Goal: Task Accomplishment & Management: Manage account settings

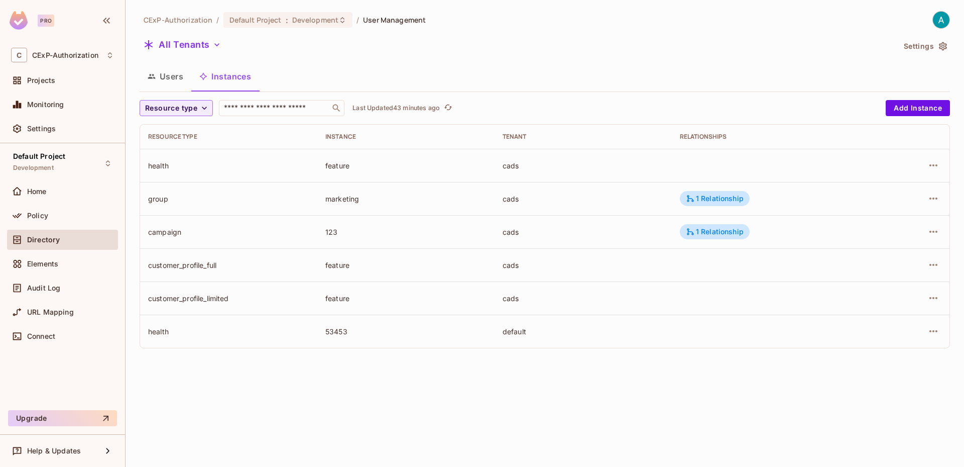
click at [175, 79] on button "Users" at bounding box center [166, 76] width 52 height 25
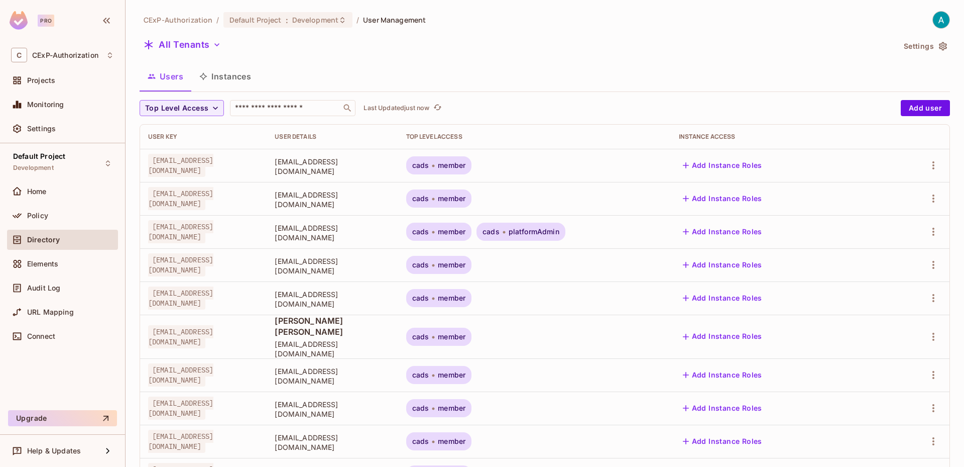
scroll to position [235, 0]
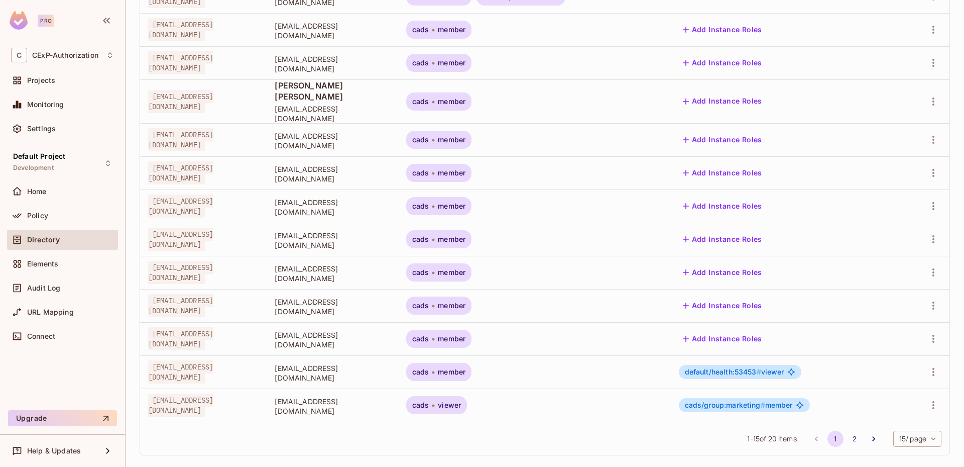
click at [734, 367] on span "default/health:53453 #" at bounding box center [723, 371] width 76 height 9
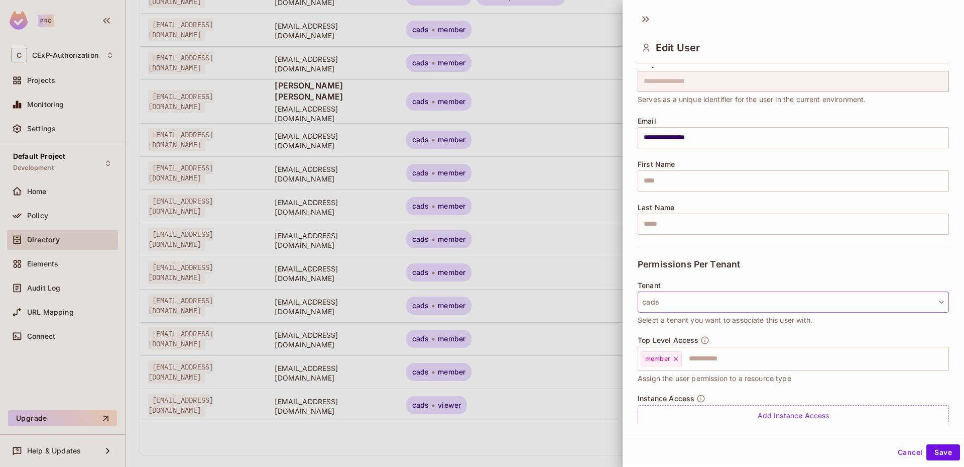
scroll to position [68, 0]
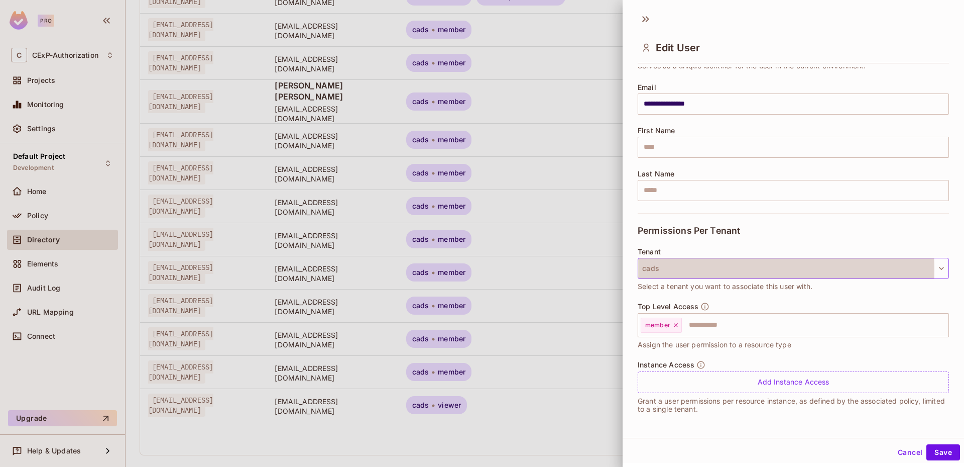
click at [673, 270] on button "cads" at bounding box center [793, 268] width 311 height 21
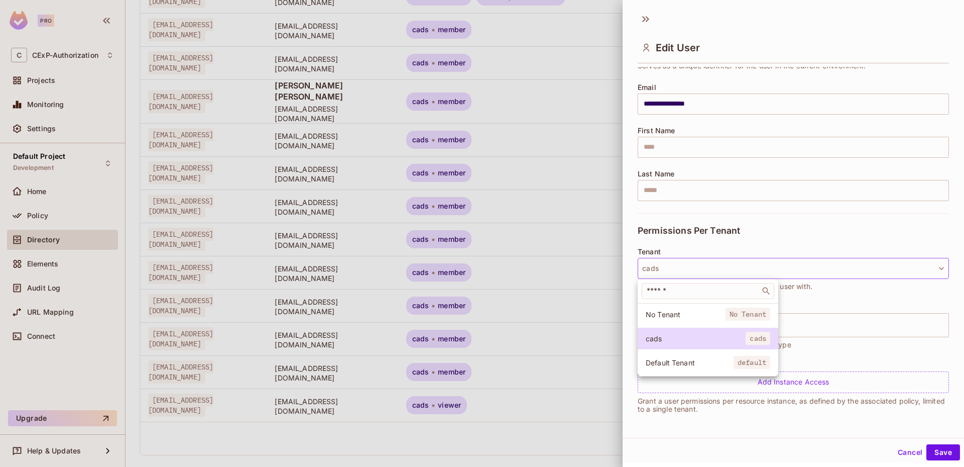
click at [682, 316] on span "No Tenant" at bounding box center [686, 314] width 80 height 10
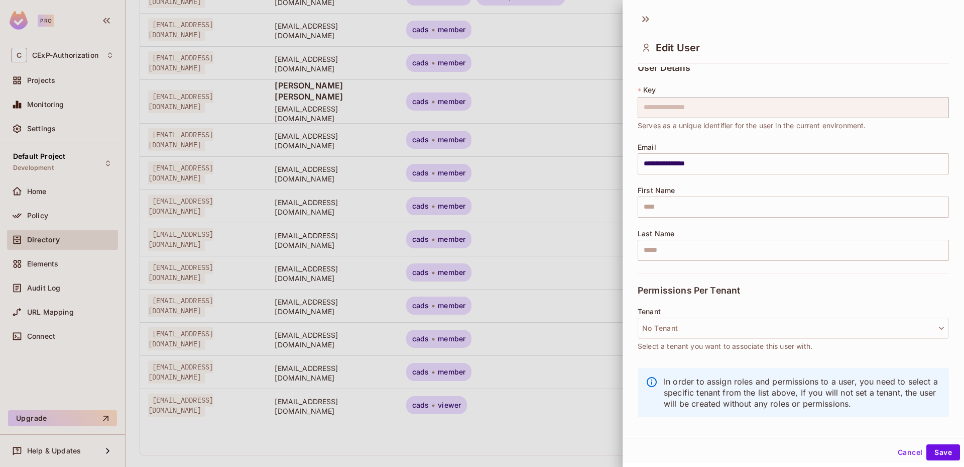
scroll to position [8, 0]
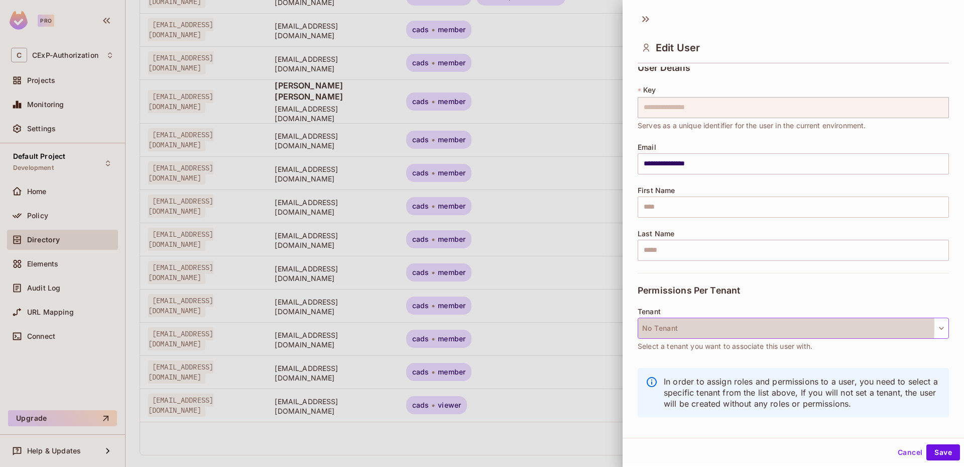
click at [690, 326] on button "No Tenant" at bounding box center [793, 327] width 311 height 21
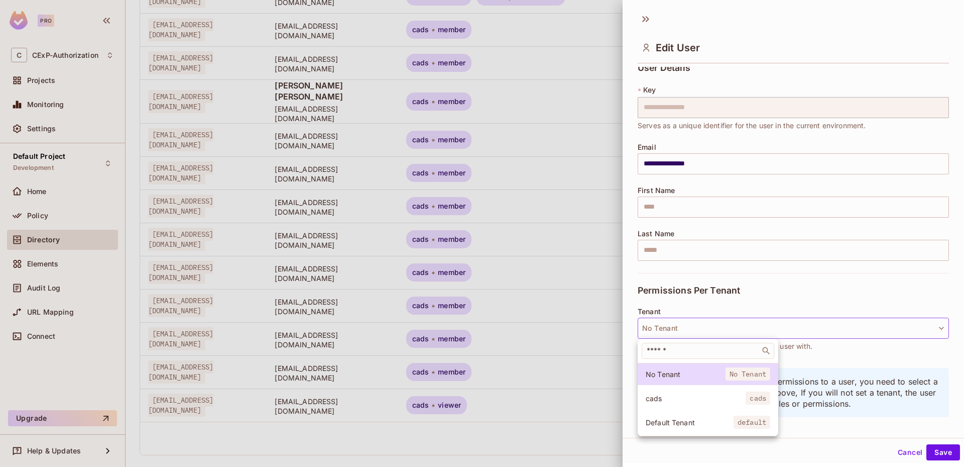
click at [692, 426] on span "Default Tenant" at bounding box center [690, 422] width 88 height 10
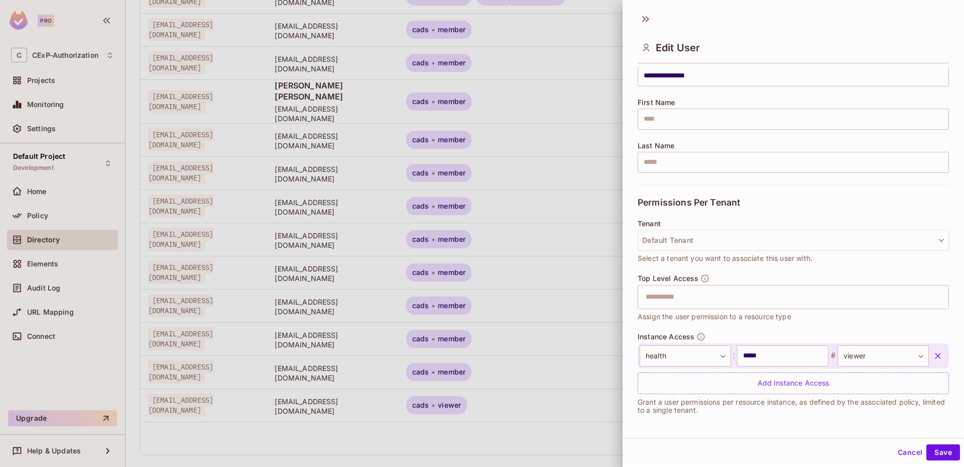
scroll to position [97, 0]
click at [933, 358] on icon "button" at bounding box center [938, 355] width 10 height 10
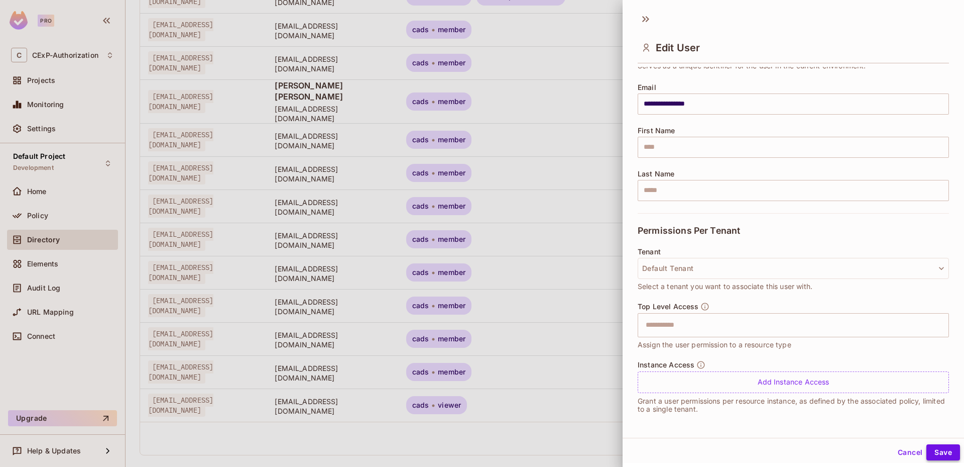
click at [934, 447] on button "Save" at bounding box center [943, 452] width 34 height 16
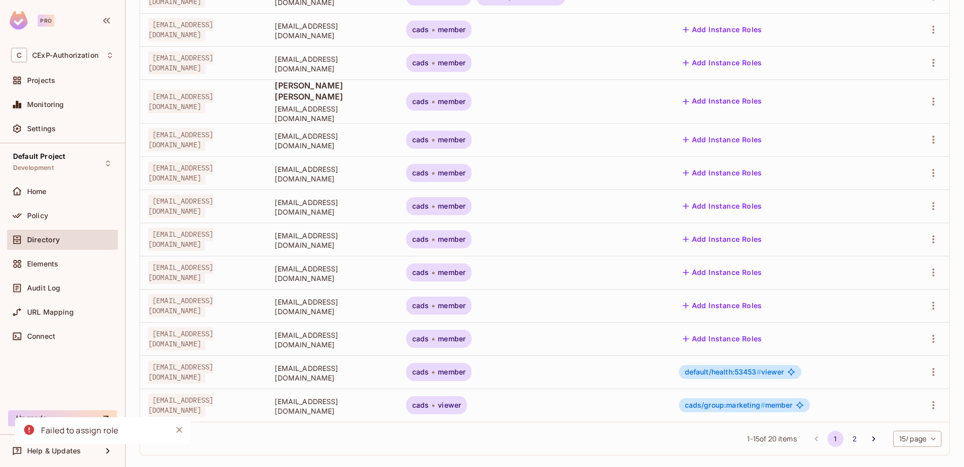
click at [794, 368] on icon at bounding box center [791, 372] width 8 height 8
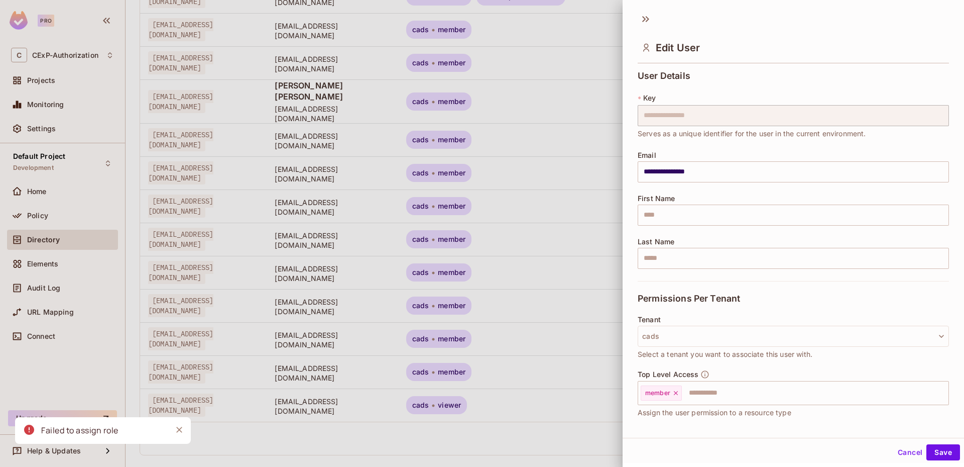
click at [794, 360] on div "Tenant cads Select a tenant you want to associate this user with." at bounding box center [793, 342] width 311 height 54
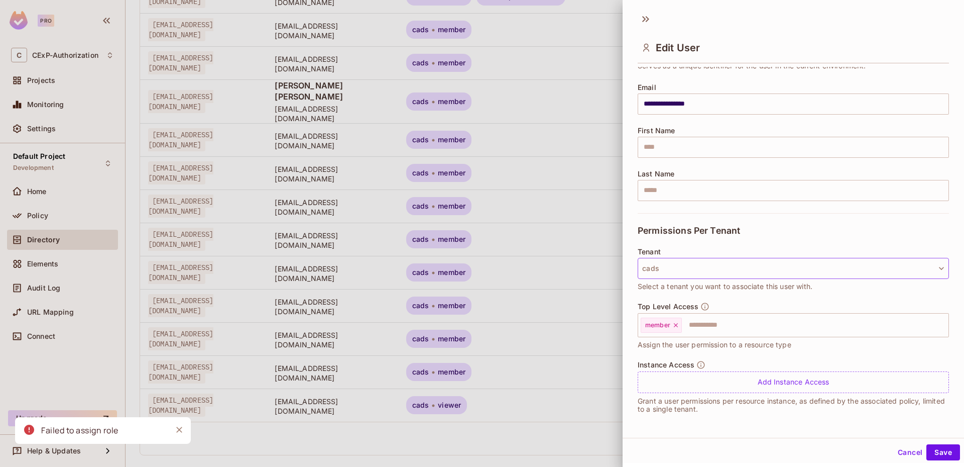
click at [748, 268] on button "cads" at bounding box center [793, 268] width 311 height 21
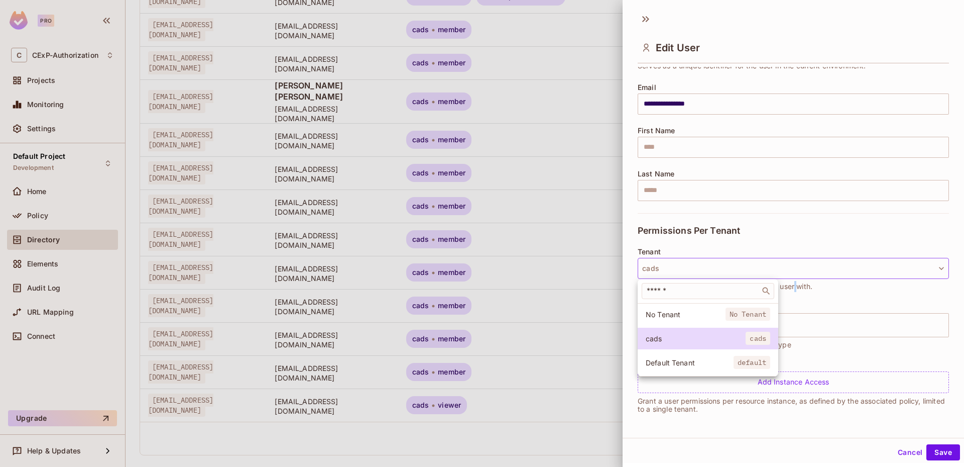
click at [697, 371] on li "Default Tenant default" at bounding box center [708, 363] width 141 height 22
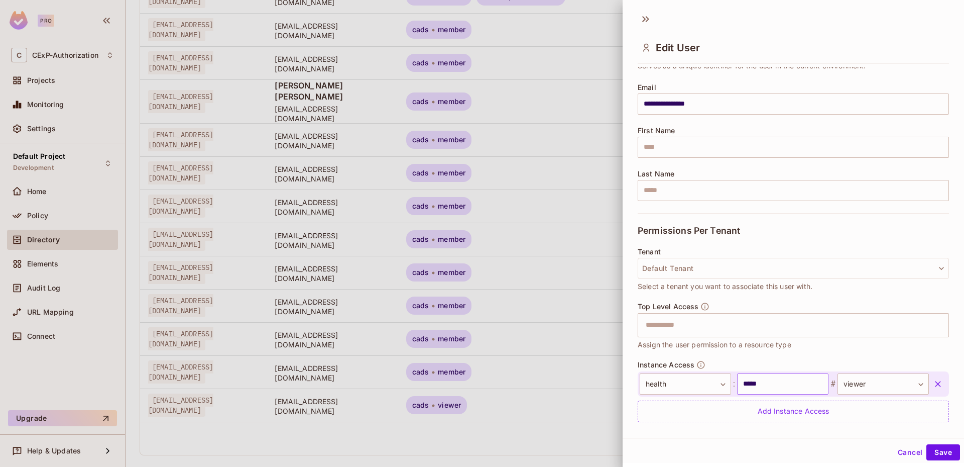
click at [789, 387] on input "*****" at bounding box center [782, 383] width 91 height 21
drag, startPoint x: 789, startPoint y: 387, endPoint x: 714, endPoint y: 382, distance: 75.5
click at [714, 382] on div "health ****** ​ : ***** ​ # viewer ****** ​" at bounding box center [784, 383] width 289 height 21
click at [929, 385] on button "button" at bounding box center [938, 384] width 18 height 18
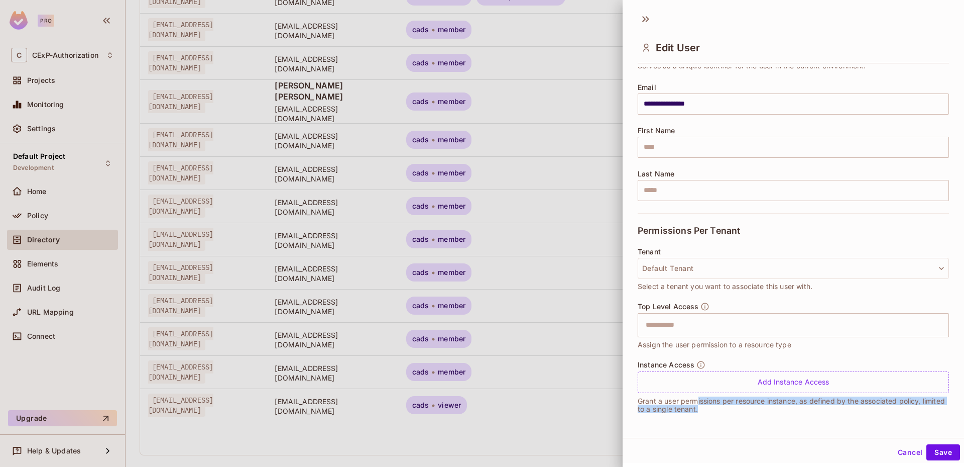
drag, startPoint x: 699, startPoint y: 401, endPoint x: 799, endPoint y: 419, distance: 102.0
click at [799, 419] on div "Instance Access Add Instance Access Grant a user permissions per resource insta…" at bounding box center [793, 391] width 311 height 63
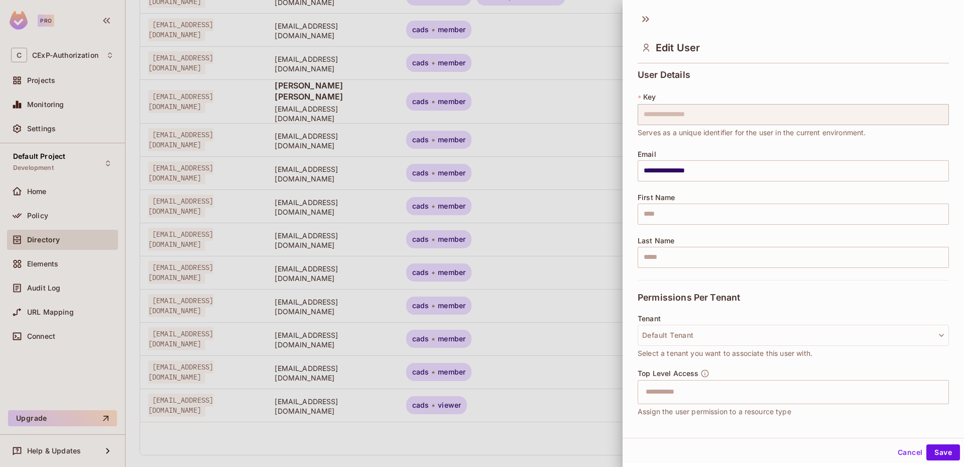
scroll to position [0, 0]
click at [557, 380] on div at bounding box center [482, 233] width 964 height 467
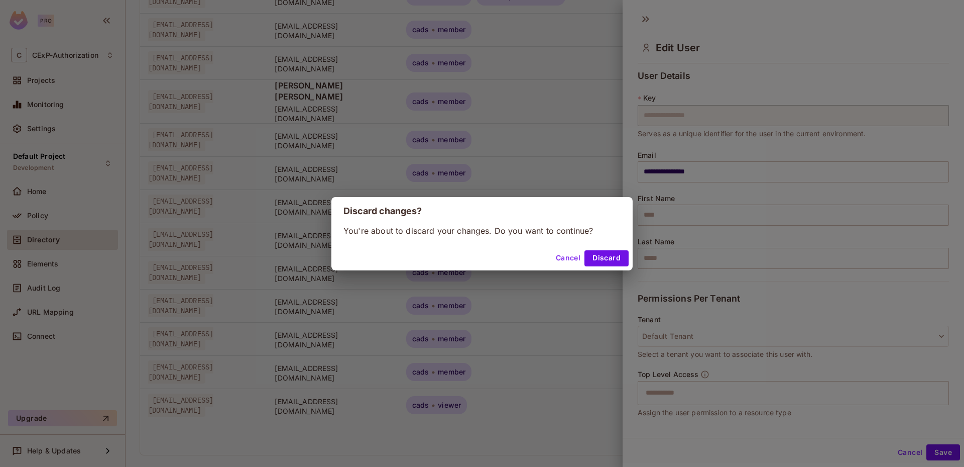
click at [555, 257] on button "Cancel" at bounding box center [568, 258] width 33 height 16
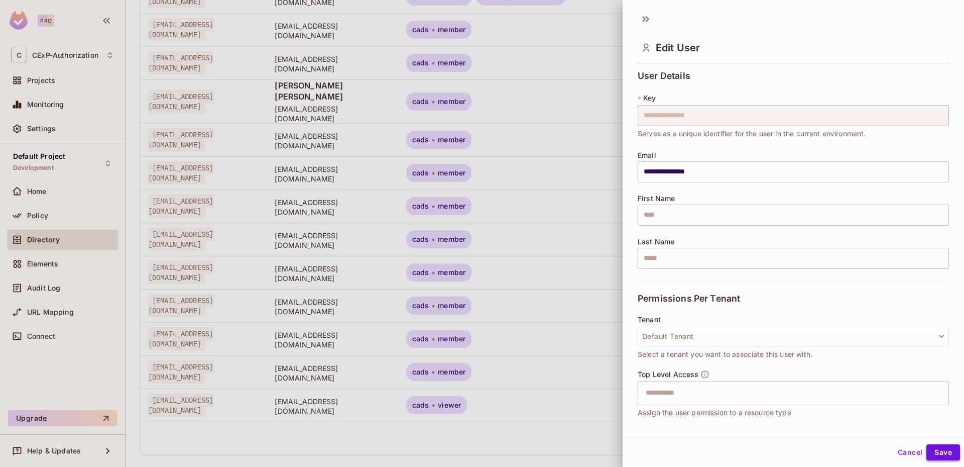
click at [941, 451] on button "Save" at bounding box center [943, 452] width 34 height 16
